Goal: Information Seeking & Learning: Stay updated

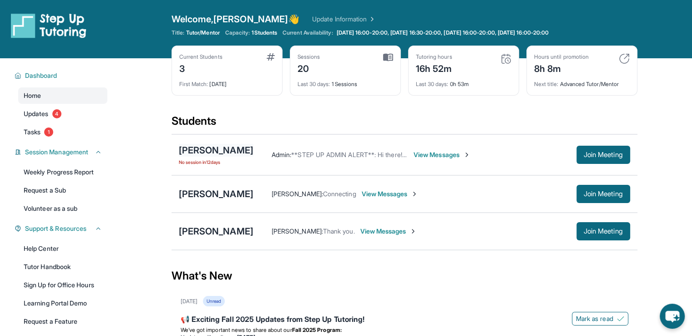
click at [226, 149] on div "[PERSON_NAME]" at bounding box center [216, 150] width 75 height 13
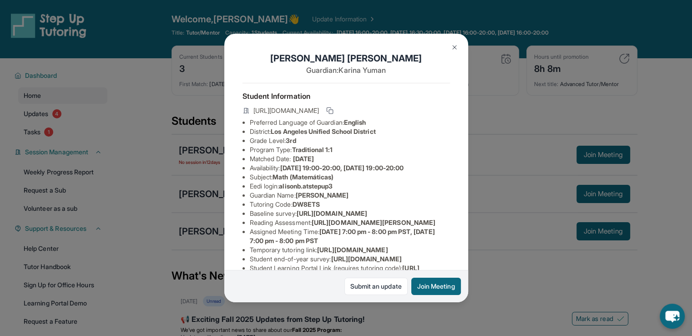
click at [499, 191] on div "[PERSON_NAME] Guardian: [PERSON_NAME] Student Information [URL][DOMAIN_NAME] Pr…" at bounding box center [346, 168] width 692 height 336
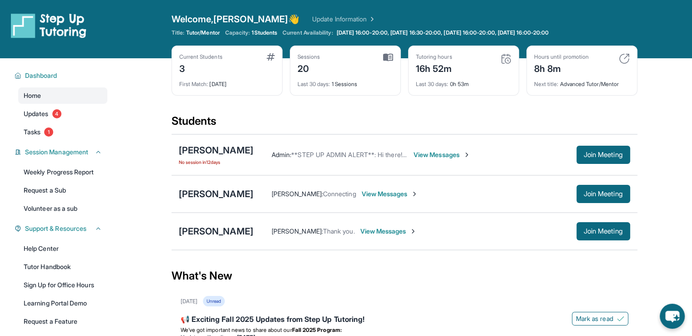
click at [316, 199] on div "[PERSON_NAME] : Connecting View Messages Join Meeting" at bounding box center [441, 194] width 377 height 18
click at [446, 193] on div "[PERSON_NAME] : Connecting View Messages" at bounding box center [414, 193] width 323 height 9
click at [247, 194] on div "[PERSON_NAME]" at bounding box center [216, 193] width 75 height 13
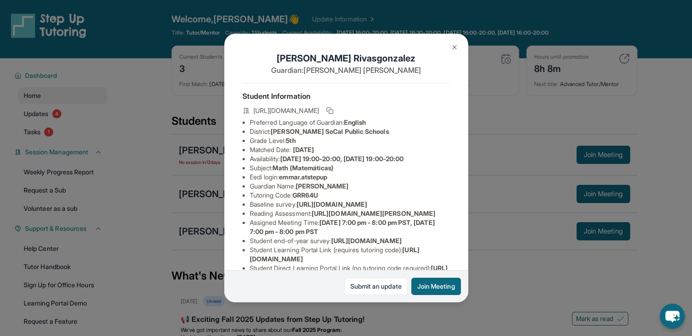
click at [468, 179] on div "[PERSON_NAME] Guardian: [PERSON_NAME] Student Information [URL][DOMAIN_NAME] Pr…" at bounding box center [346, 168] width 692 height 336
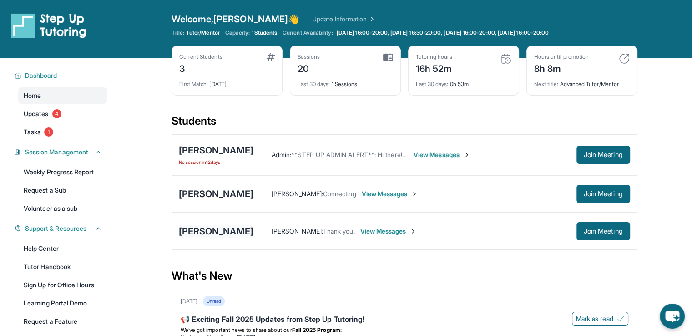
click at [223, 226] on div "[PERSON_NAME]" at bounding box center [216, 231] width 75 height 13
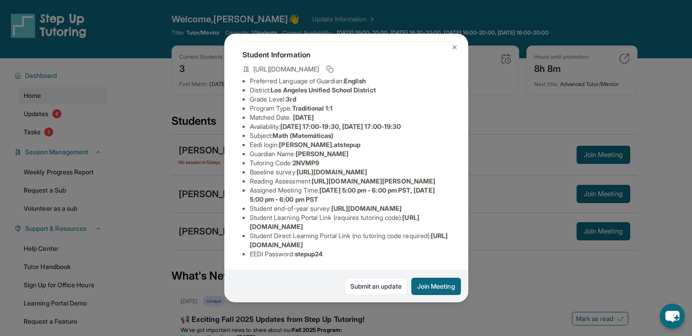
scroll to position [137, 0]
click at [484, 205] on div "[PERSON_NAME] Guardian: [PERSON_NAME] Student Information [URL][DOMAIN_NAME] Pr…" at bounding box center [346, 168] width 692 height 336
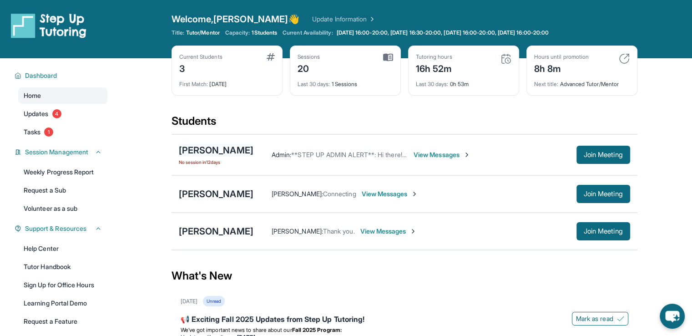
click at [210, 150] on div "[PERSON_NAME]" at bounding box center [216, 150] width 75 height 13
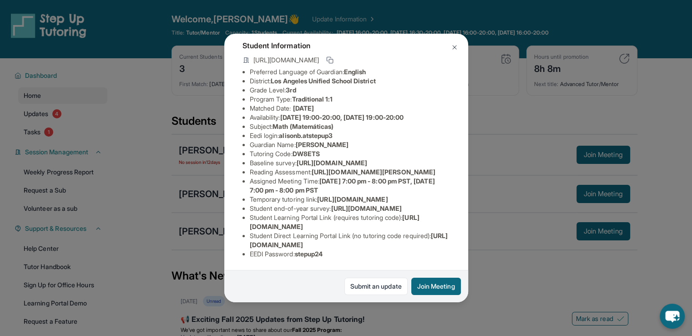
scroll to position [136, 0]
click at [509, 162] on div "[PERSON_NAME] Guardian: [PERSON_NAME] Student Information [URL][DOMAIN_NAME] Pr…" at bounding box center [346, 168] width 692 height 336
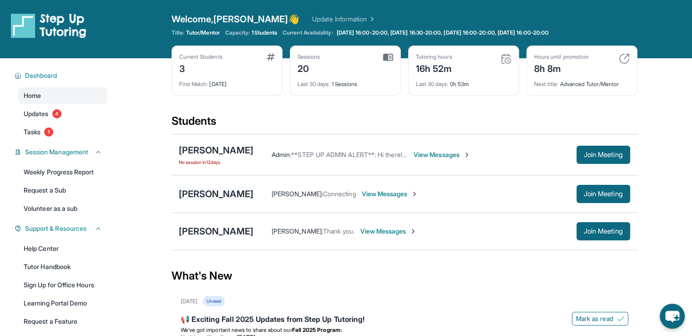
click at [253, 188] on div "[PERSON_NAME]" at bounding box center [216, 193] width 75 height 13
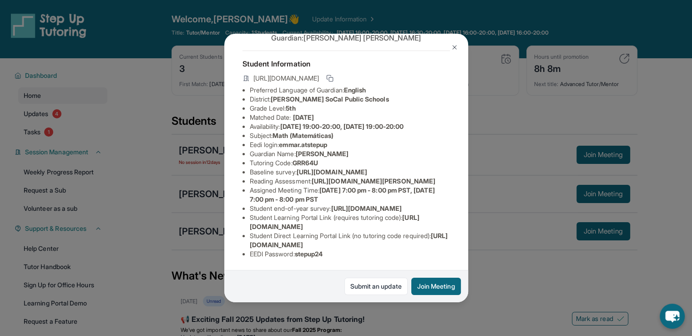
scroll to position [128, 0]
click at [478, 176] on div "[PERSON_NAME] Guardian: [PERSON_NAME] Student Information [URL][DOMAIN_NAME] Pr…" at bounding box center [346, 168] width 692 height 336
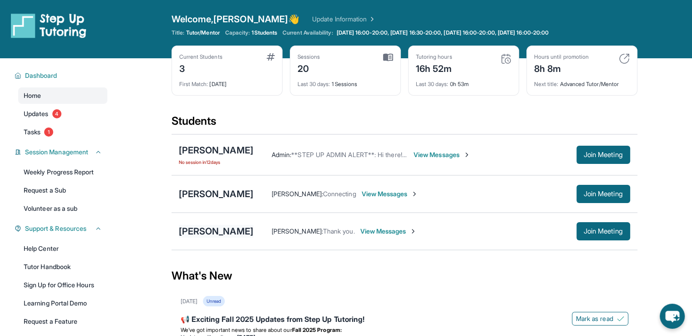
click at [203, 232] on div "[PERSON_NAME]" at bounding box center [216, 231] width 75 height 13
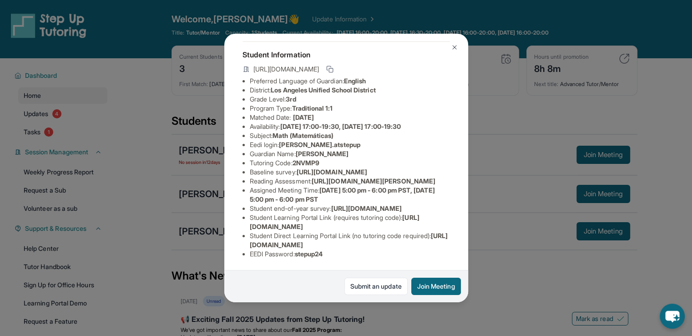
scroll to position [137, 0]
click at [370, 286] on link "Submit an update" at bounding box center [375, 285] width 63 height 17
click at [454, 45] on img at bounding box center [454, 47] width 7 height 7
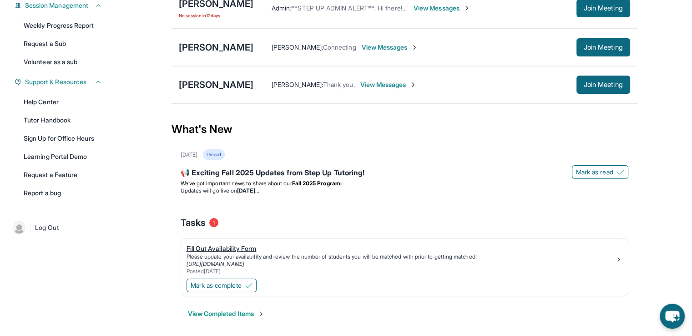
scroll to position [149, 0]
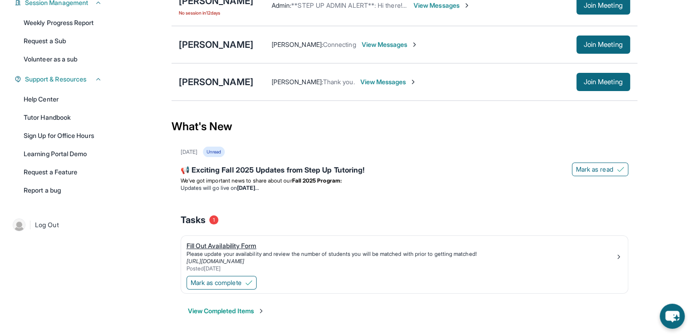
click at [235, 250] on div "Please update your availability and review the number of students you will be m…" at bounding box center [400, 253] width 428 height 7
click at [405, 82] on span "View Messages" at bounding box center [388, 81] width 57 height 9
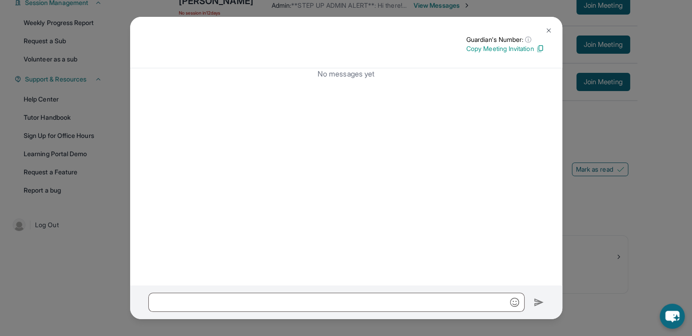
click at [541, 26] on button at bounding box center [548, 30] width 18 height 18
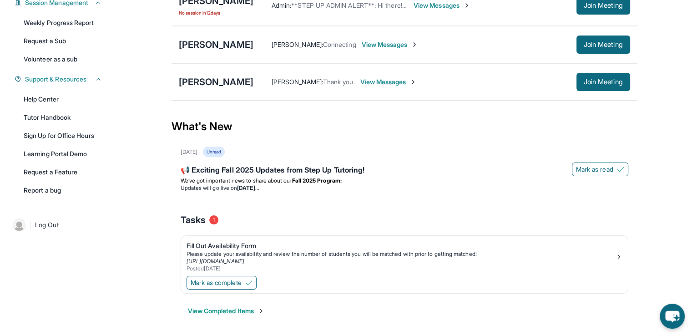
click at [227, 89] on div "[PERSON_NAME] [PERSON_NAME] : Thank you. View Messages Join Meeting" at bounding box center [404, 81] width 466 height 37
click at [227, 85] on div "[PERSON_NAME]" at bounding box center [216, 81] width 75 height 13
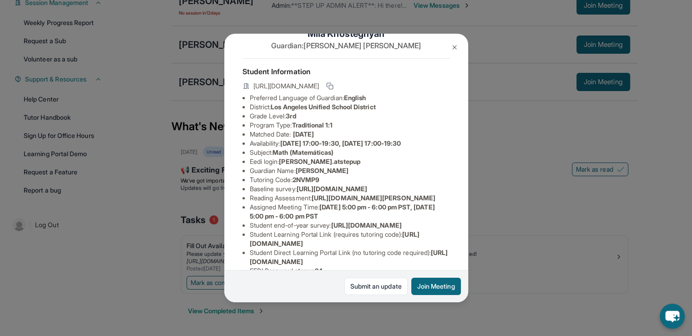
scroll to position [45, 0]
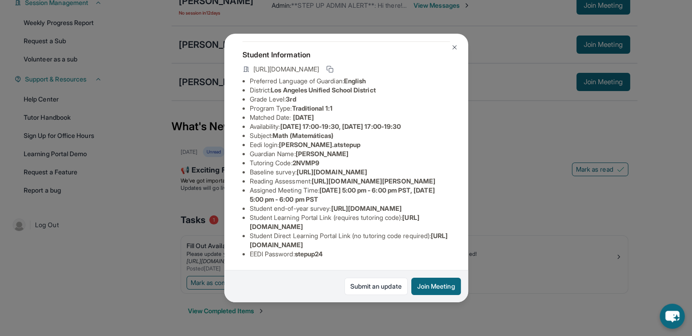
click at [484, 91] on div "[PERSON_NAME] Guardian: [PERSON_NAME] Student Information [URL][DOMAIN_NAME] Pr…" at bounding box center [346, 168] width 692 height 336
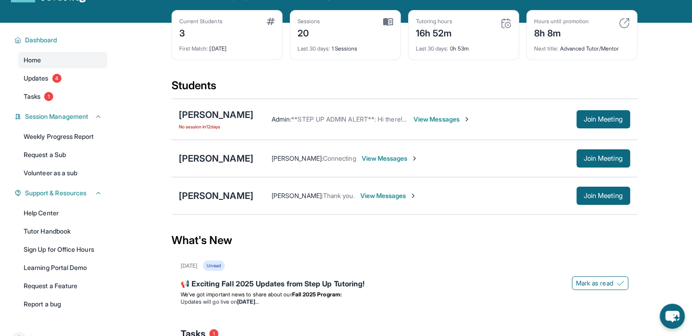
scroll to position [0, 0]
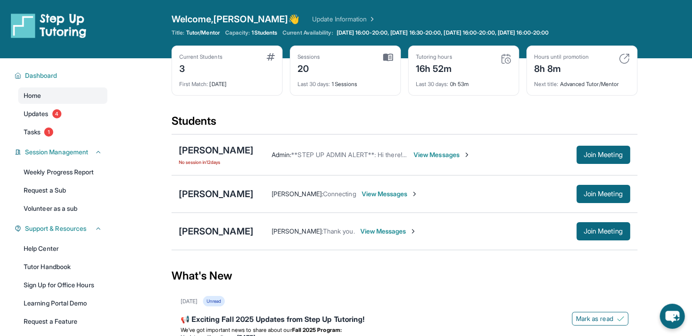
click at [293, 141] on div "[PERSON_NAME] No session [DATE] Admin : **STEP UP ADMIN ALERT**: Hi there! We h…" at bounding box center [404, 154] width 466 height 41
click at [238, 161] on span "No session [DATE]" at bounding box center [216, 161] width 75 height 7
click at [446, 152] on span "View Messages" at bounding box center [441, 154] width 57 height 9
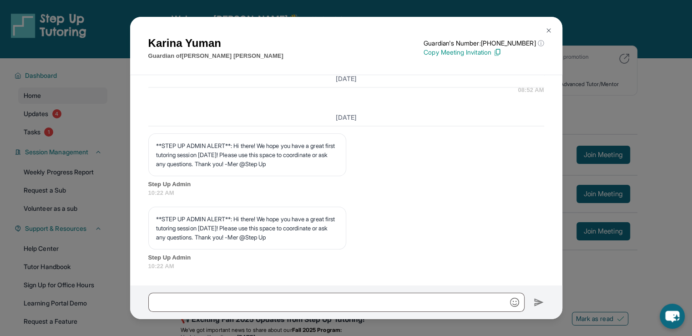
scroll to position [1612, 0]
click at [537, 26] on div "[PERSON_NAME] Guardian of [PERSON_NAME] Guardian's Number: [PHONE_NUMBER] ⓘ Thi…" at bounding box center [346, 46] width 432 height 59
click at [548, 31] on img at bounding box center [548, 30] width 7 height 7
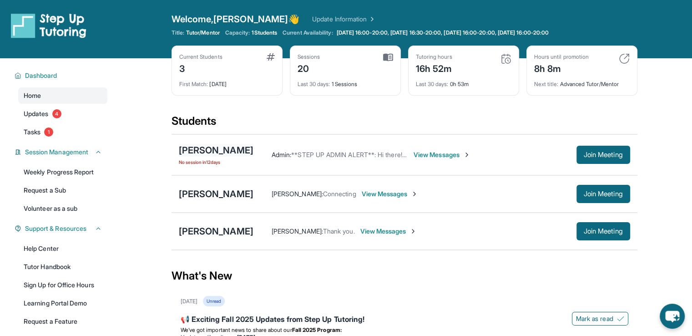
click at [208, 144] on div "[PERSON_NAME]" at bounding box center [216, 150] width 75 height 13
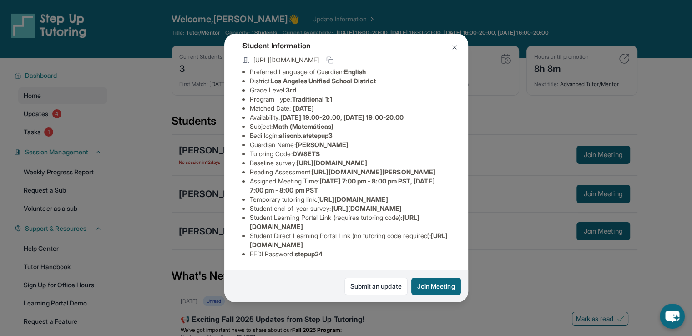
scroll to position [91, 0]
click at [502, 130] on div "[PERSON_NAME] Guardian: [PERSON_NAME] Student Information [URL][DOMAIN_NAME] Pr…" at bounding box center [346, 168] width 692 height 336
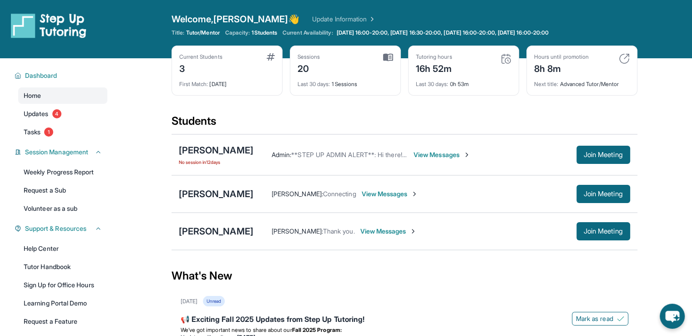
click at [210, 185] on div "[PERSON_NAME] [PERSON_NAME] : Connecting View Messages Join Meeting" at bounding box center [404, 193] width 466 height 37
click at [213, 193] on div "[PERSON_NAME]" at bounding box center [216, 193] width 75 height 13
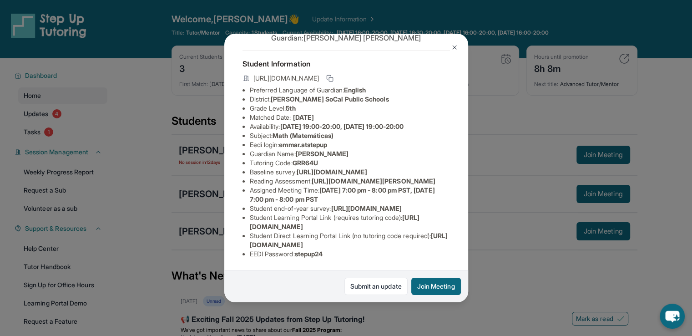
scroll to position [128, 0]
click at [452, 47] on img at bounding box center [454, 47] width 7 height 7
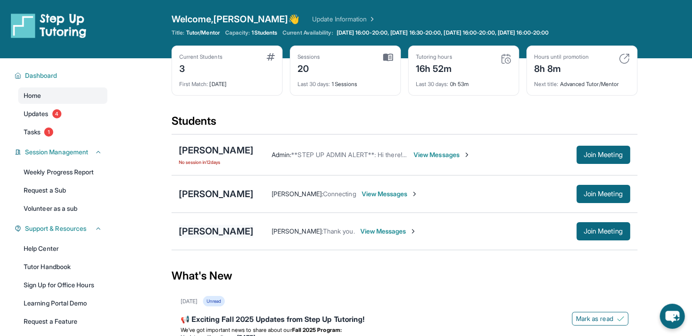
click at [217, 231] on div "[PERSON_NAME]" at bounding box center [216, 231] width 75 height 13
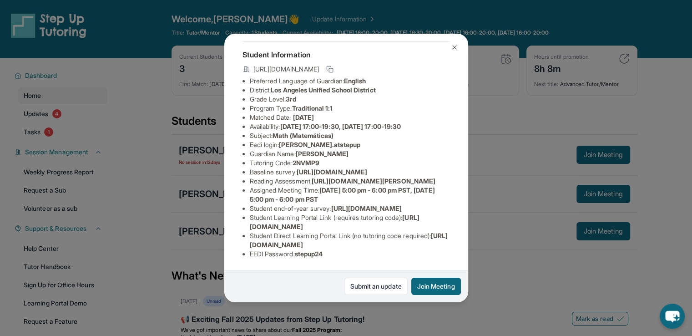
scroll to position [137, 0]
click at [451, 51] on button at bounding box center [454, 47] width 18 height 18
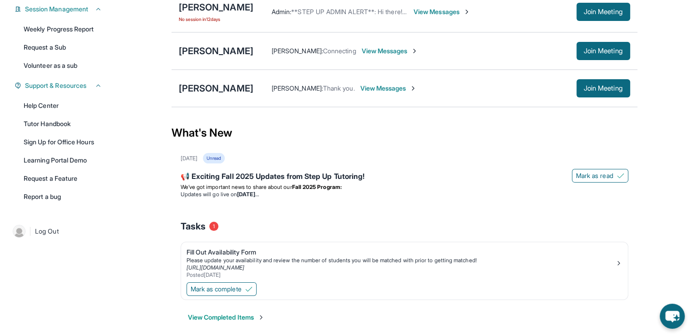
scroll to position [149, 0]
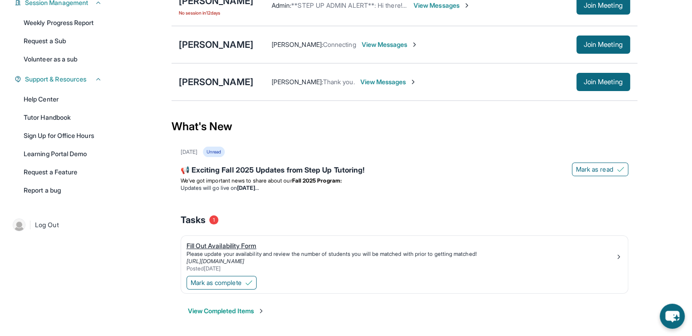
click at [582, 262] on div "[URL][DOMAIN_NAME]" at bounding box center [400, 260] width 428 height 7
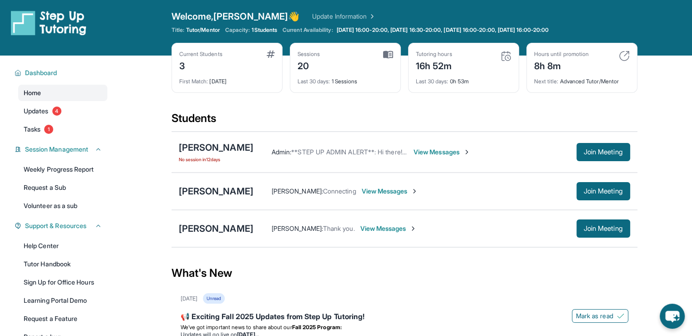
scroll to position [0, 0]
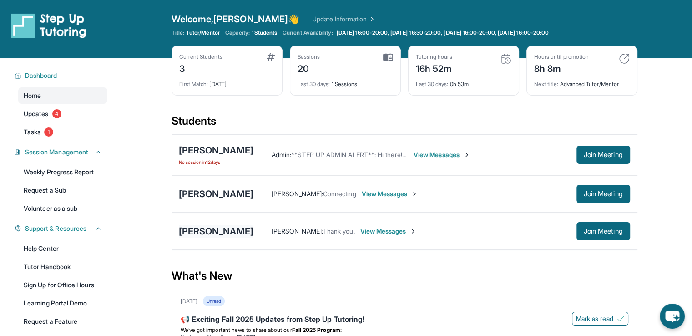
click at [231, 233] on div "[PERSON_NAME]" at bounding box center [216, 231] width 75 height 13
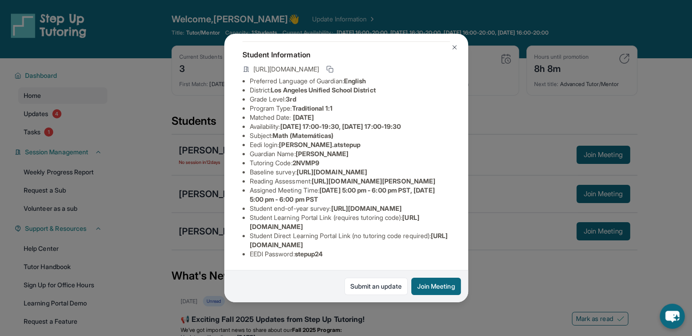
scroll to position [136, 0]
click at [457, 45] on img at bounding box center [454, 47] width 7 height 7
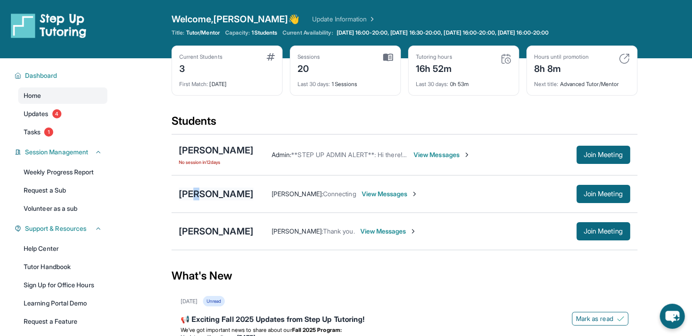
click at [204, 197] on div "[PERSON_NAME]" at bounding box center [216, 193] width 75 height 13
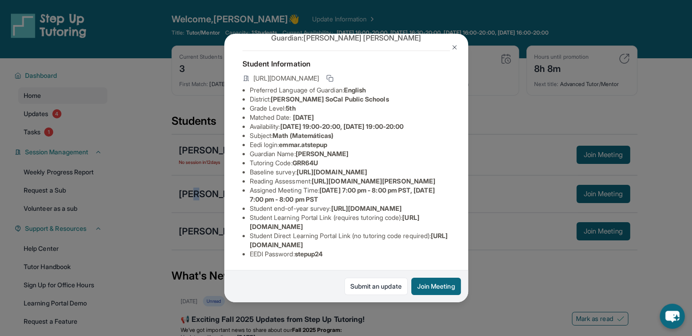
scroll to position [128, 0]
click at [608, 107] on div "[PERSON_NAME] Guardian: [PERSON_NAME] Student Information [URL][DOMAIN_NAME] Pr…" at bounding box center [346, 168] width 692 height 336
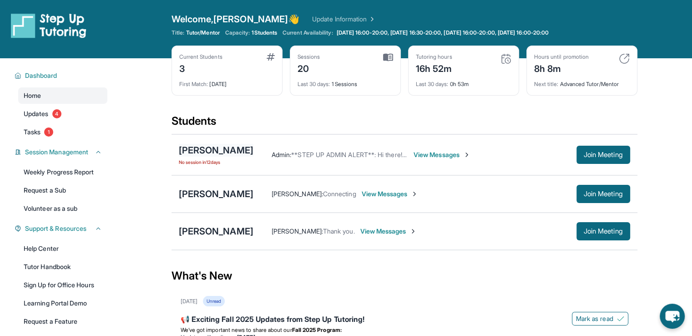
click at [204, 147] on div "[PERSON_NAME]" at bounding box center [216, 150] width 75 height 13
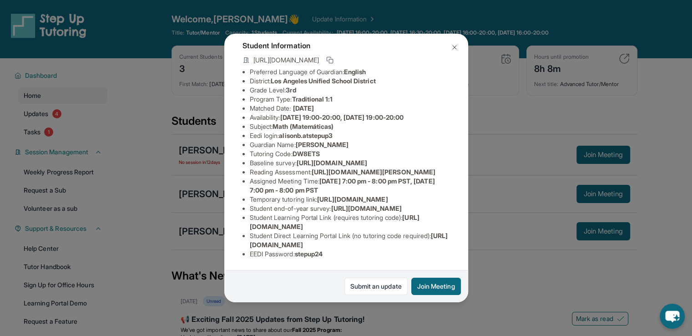
scroll to position [164, 0]
click at [174, 195] on div "[PERSON_NAME] Guardian: [PERSON_NAME] Student Information [URL][DOMAIN_NAME] Pr…" at bounding box center [346, 168] width 692 height 336
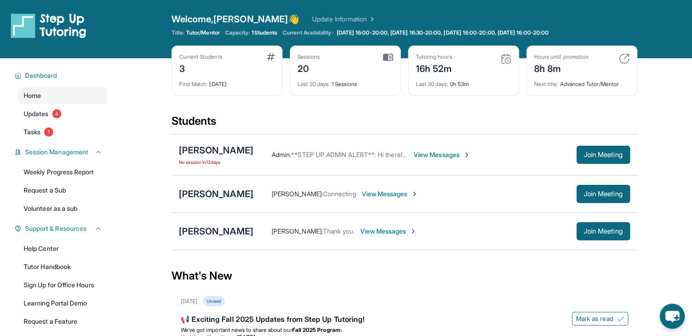
click at [195, 194] on div "[PERSON_NAME]" at bounding box center [216, 193] width 75 height 13
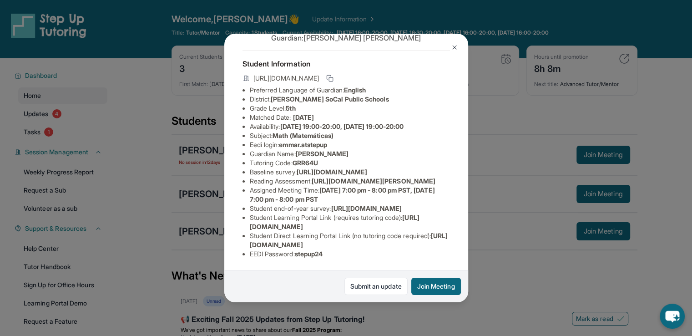
scroll to position [128, 0]
click at [152, 162] on div "[PERSON_NAME] Guardian: [PERSON_NAME] Student Information [URL][DOMAIN_NAME] Pr…" at bounding box center [346, 168] width 692 height 336
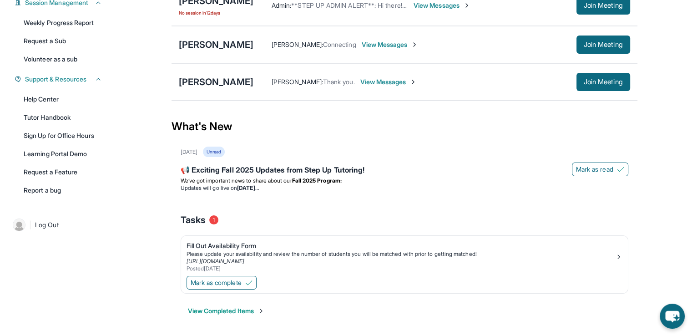
scroll to position [13, 0]
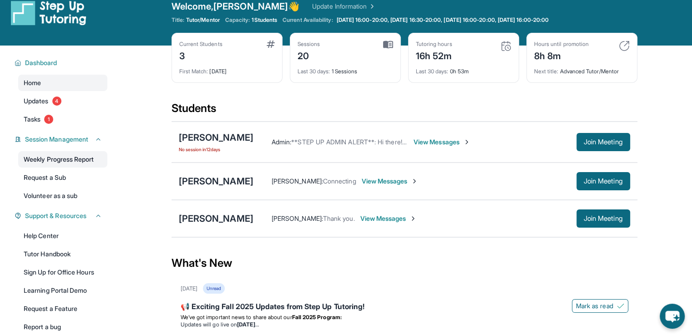
click at [59, 152] on link "Weekly Progress Report" at bounding box center [62, 159] width 89 height 16
click at [60, 106] on link "Updates 4" at bounding box center [62, 101] width 89 height 16
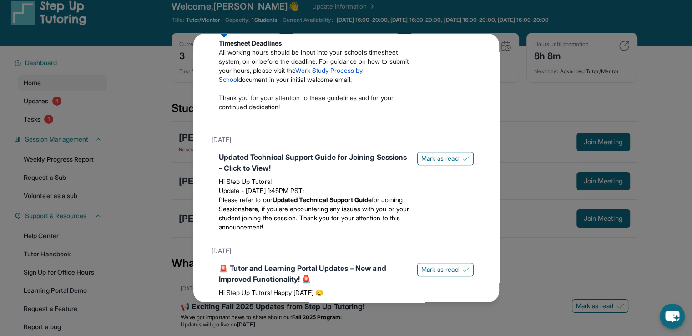
scroll to position [500, 0]
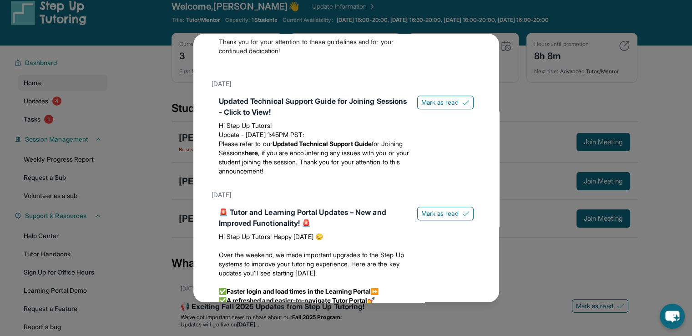
click at [215, 139] on div "Updated Technical Support Guide for Joining Sessions - Click to View! Hi Step U…" at bounding box center [345, 137] width 269 height 91
click at [27, 121] on div "Updates [DATE] 📢 Exciting Fall 2025 Updates from Step Up Tutoring! We’ve got im…" at bounding box center [346, 168] width 692 height 336
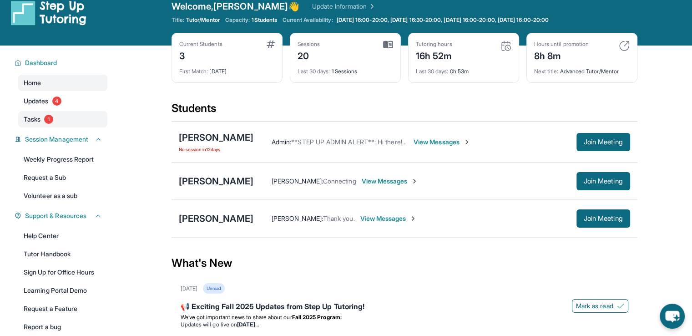
click at [55, 123] on link "Tasks 1" at bounding box center [62, 119] width 89 height 16
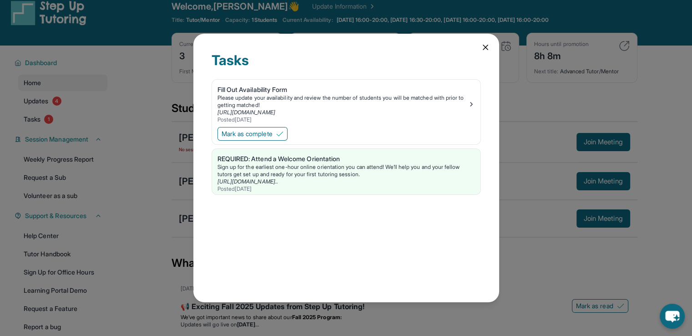
click at [470, 53] on div "Tasks" at bounding box center [345, 65] width 269 height 27
click at [475, 48] on div "Tasks Fill Out Availability Form Please update your availability and review the…" at bounding box center [346, 168] width 306 height 268
click at [481, 46] on icon at bounding box center [485, 47] width 9 height 9
